Goal: Use online tool/utility: Utilize a website feature to perform a specific function

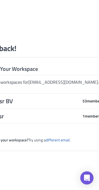
scroll to position [1, 0]
click at [32, 105] on span "iChoosr BV" at bounding box center [32, 101] width 94 height 8
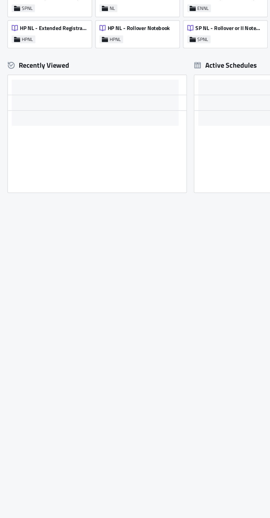
scroll to position [12, 0]
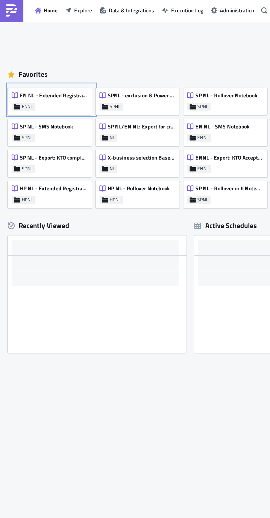
click at [37, 65] on span "EN NL - Extended Registrations export" at bounding box center [38, 67] width 48 height 5
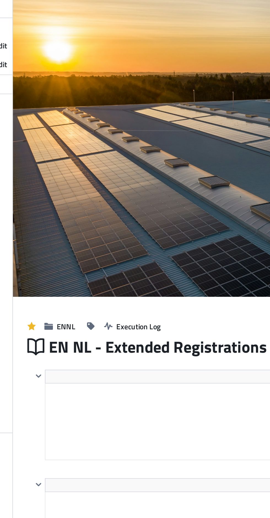
click at [195, 11] on span "Run Notebook" at bounding box center [198, 8] width 24 height 6
